Goal: Navigation & Orientation: Go to known website

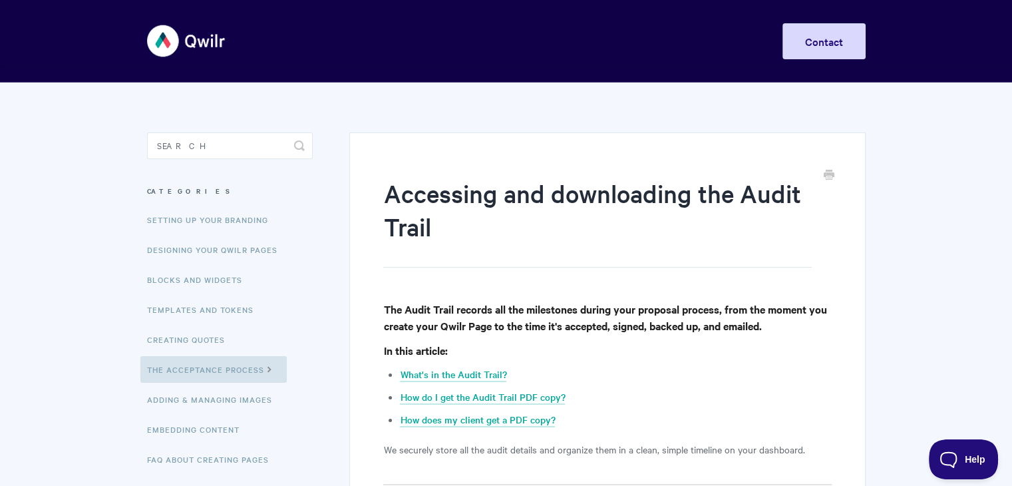
click at [170, 34] on img at bounding box center [186, 41] width 79 height 50
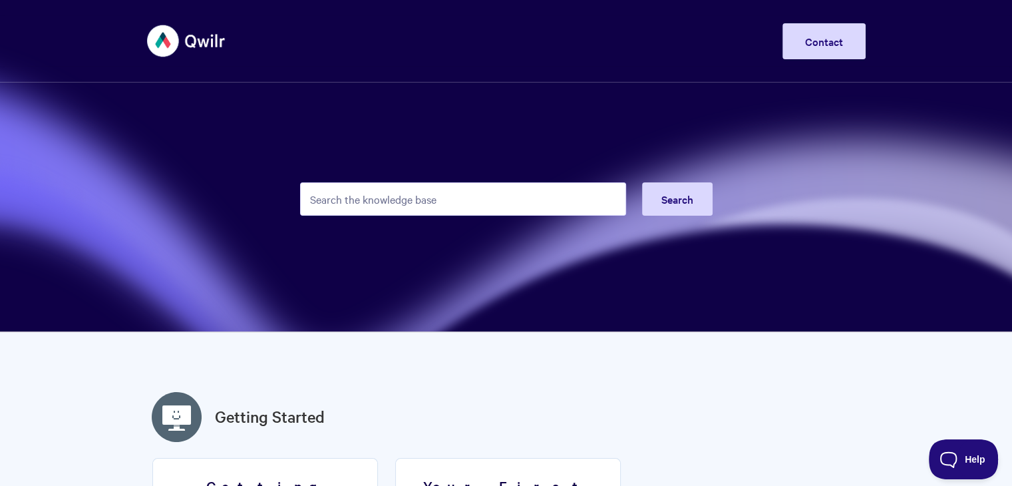
click at [189, 45] on img at bounding box center [186, 41] width 79 height 50
